Goal: Navigation & Orientation: Find specific page/section

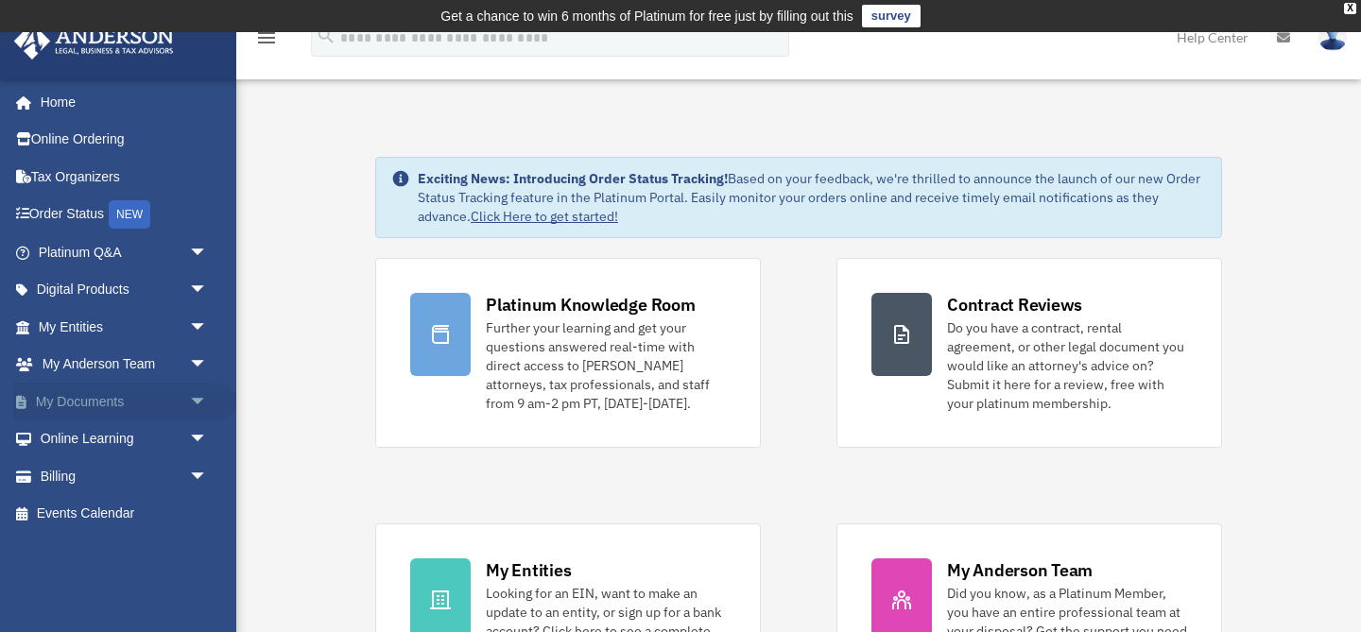
click at [189, 405] on span "arrow_drop_down" at bounding box center [208, 402] width 38 height 39
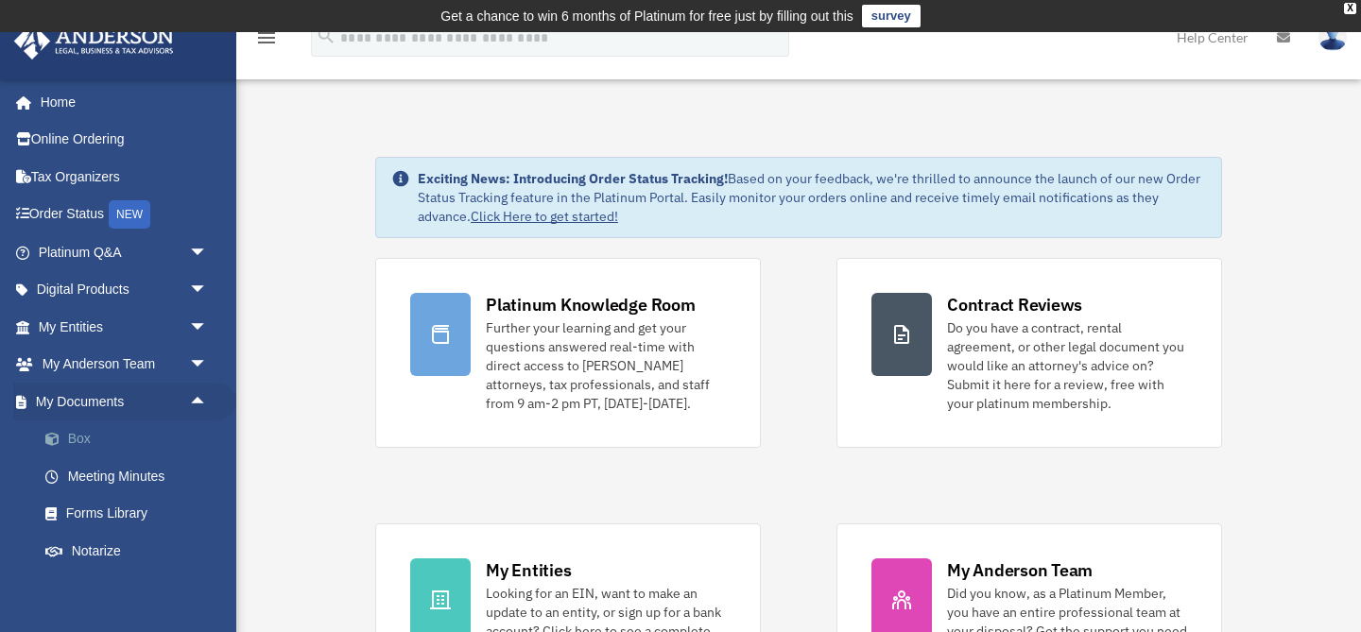
click at [150, 439] on link "Box" at bounding box center [131, 440] width 210 height 38
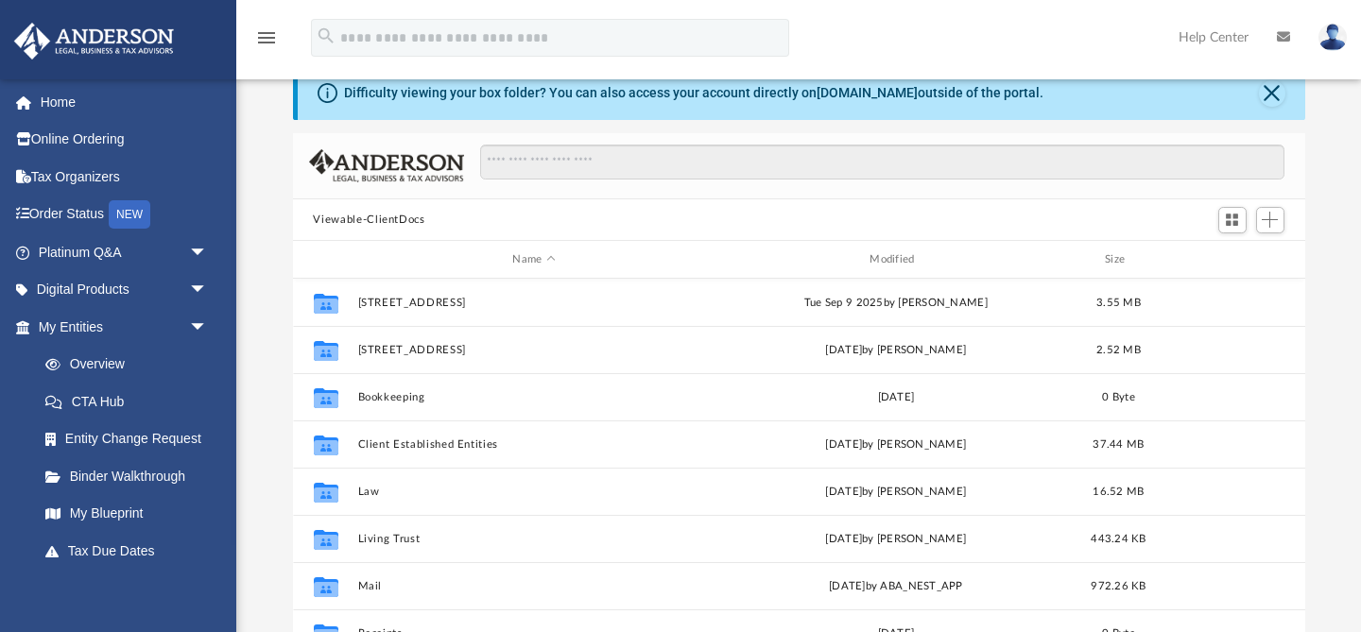
scroll to position [81, 0]
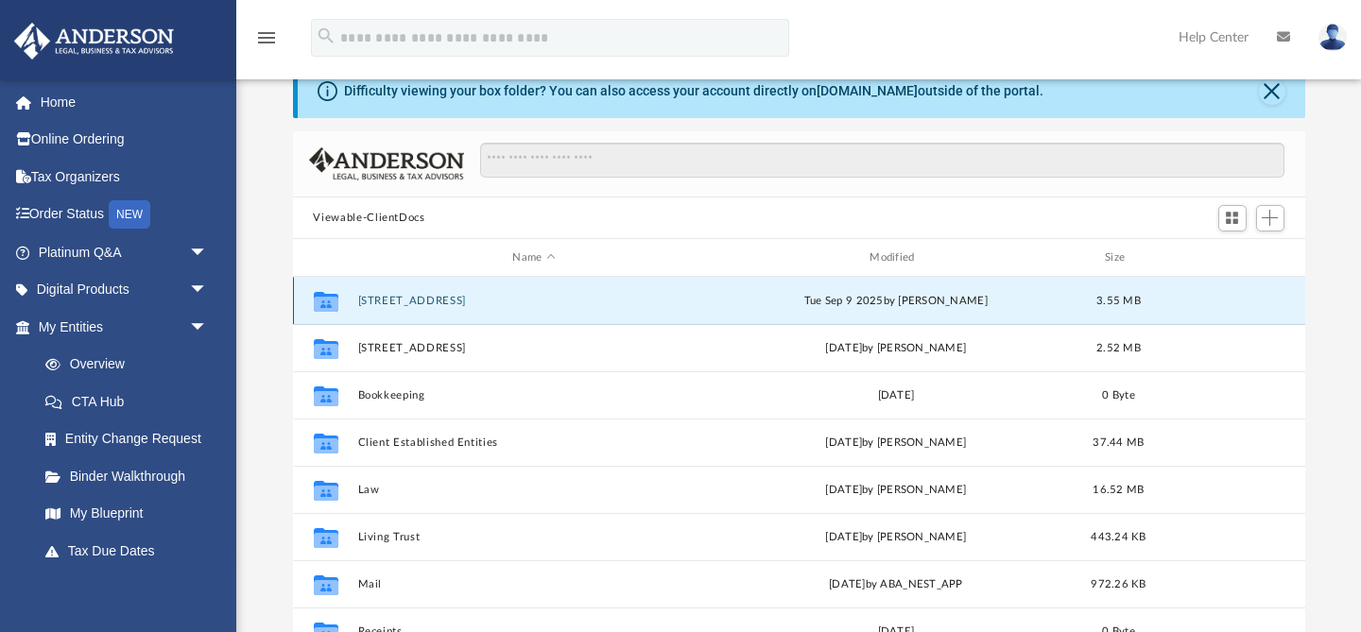
click at [406, 301] on button "2996 Arido Way" at bounding box center [533, 301] width 353 height 12
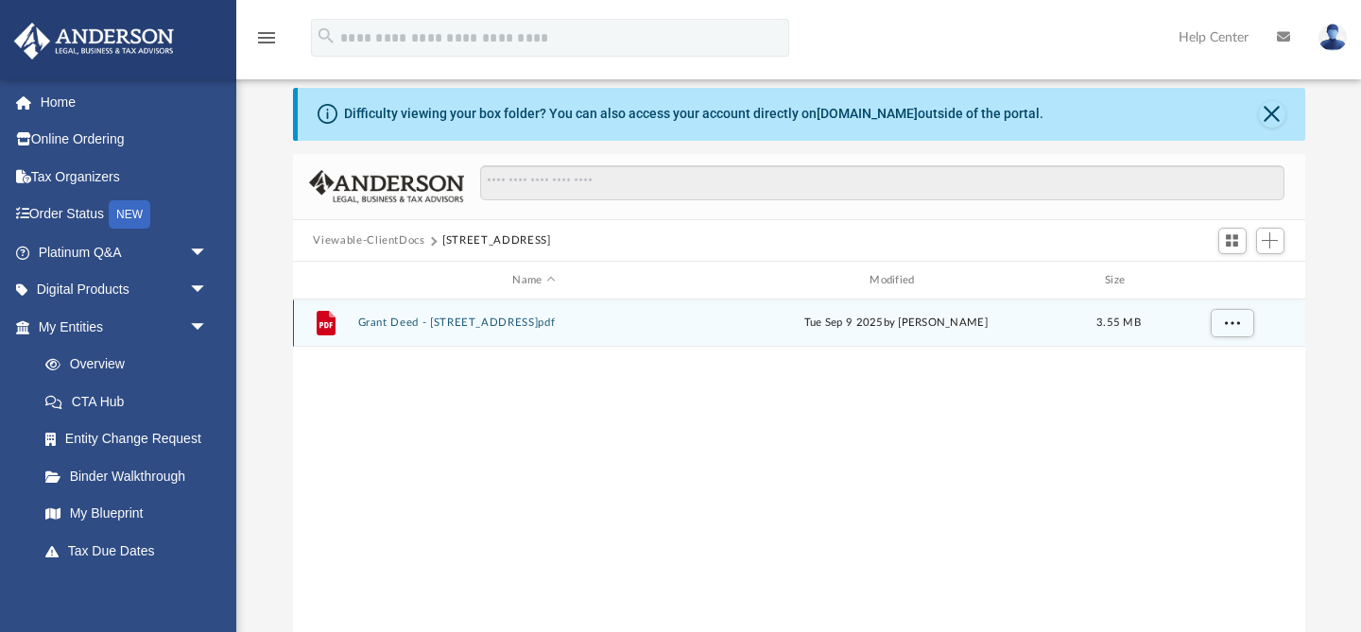
scroll to position [0, 0]
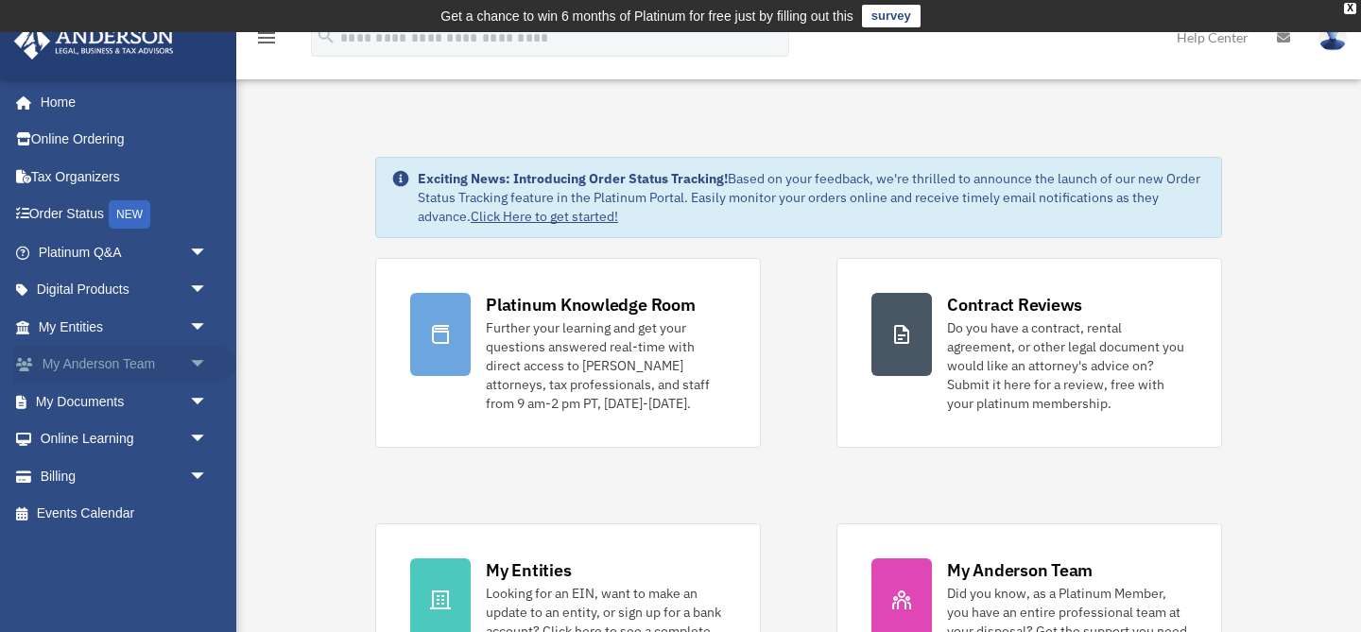
click at [100, 357] on link "My Anderson Team arrow_drop_down" at bounding box center [124, 365] width 223 height 38
